Goal: Information Seeking & Learning: Understand process/instructions

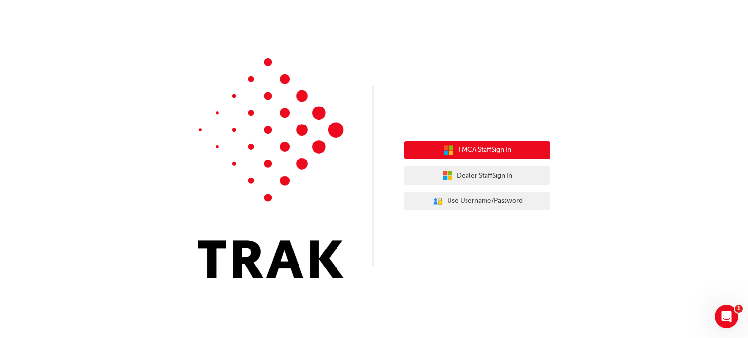
click at [493, 153] on span "TMCA Staff Sign In" at bounding box center [485, 150] width 54 height 11
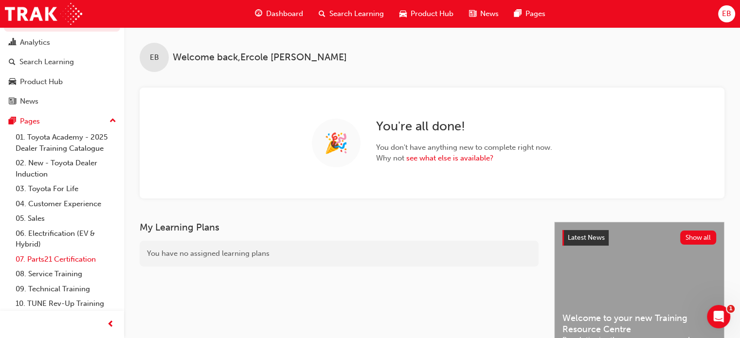
scroll to position [36, 0]
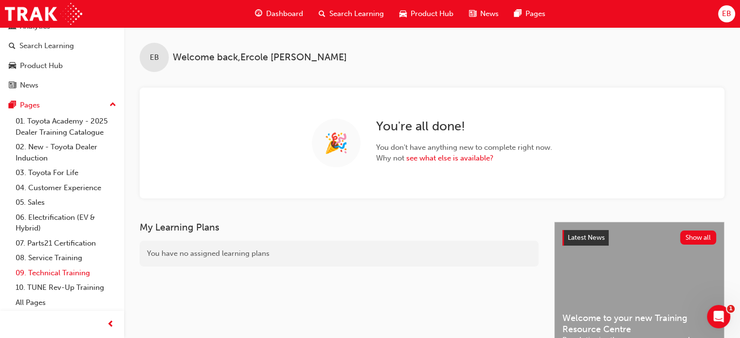
click at [41, 271] on link "09. Technical Training" at bounding box center [66, 273] width 109 height 15
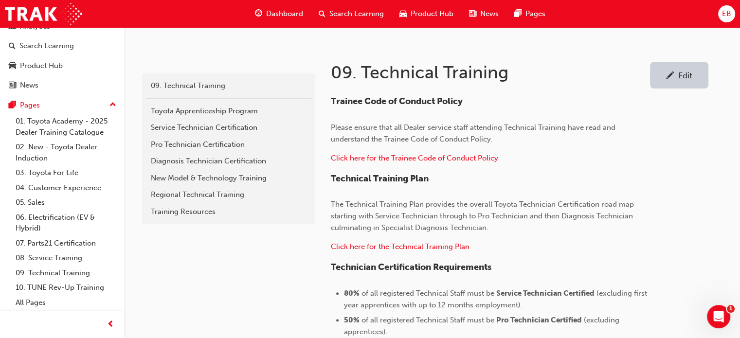
scroll to position [195, 0]
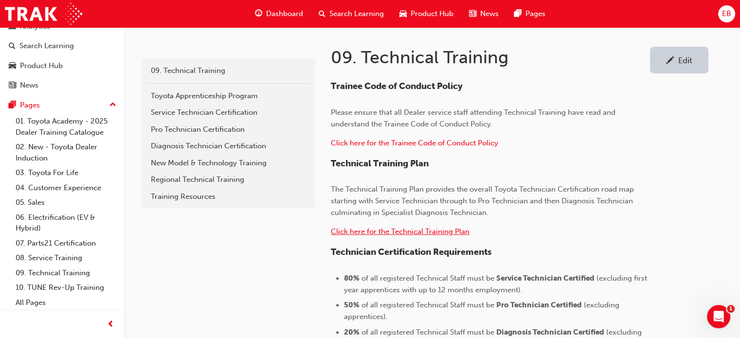
click at [363, 233] on span "Click here for the Technical Training Plan" at bounding box center [400, 231] width 139 height 9
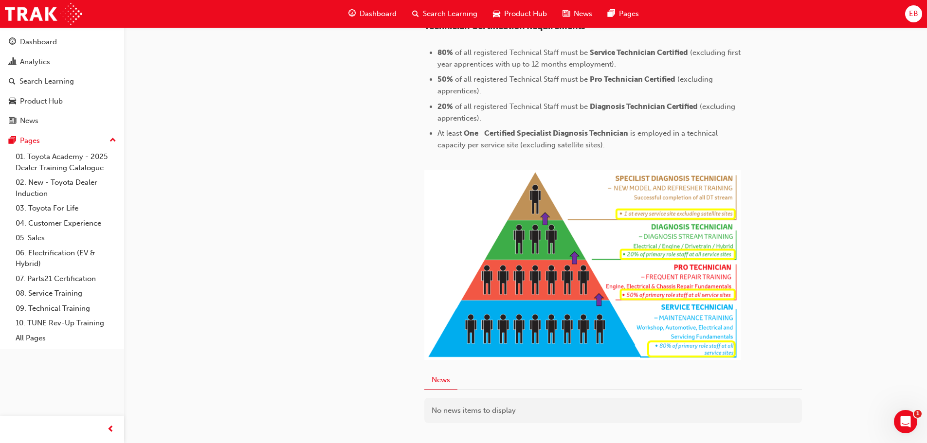
scroll to position [438, 0]
